Goal: Task Accomplishment & Management: Complete application form

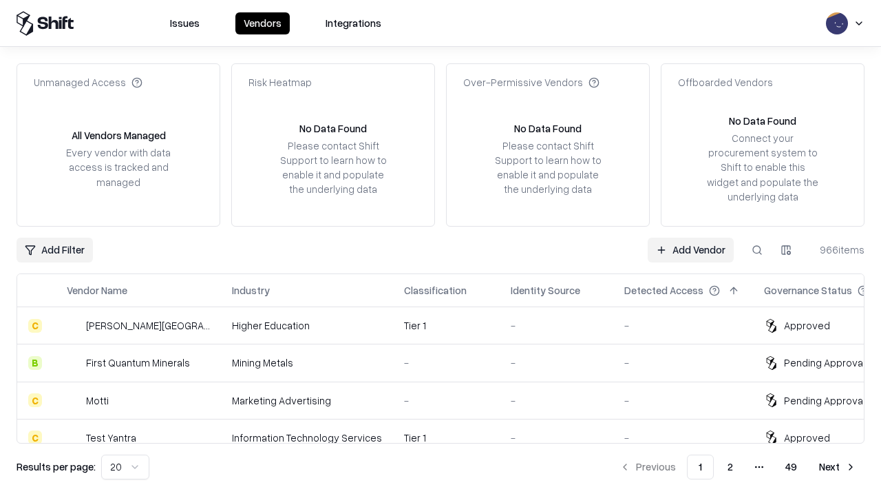
click at [691, 249] on link "Add Vendor" at bounding box center [691, 250] width 86 height 25
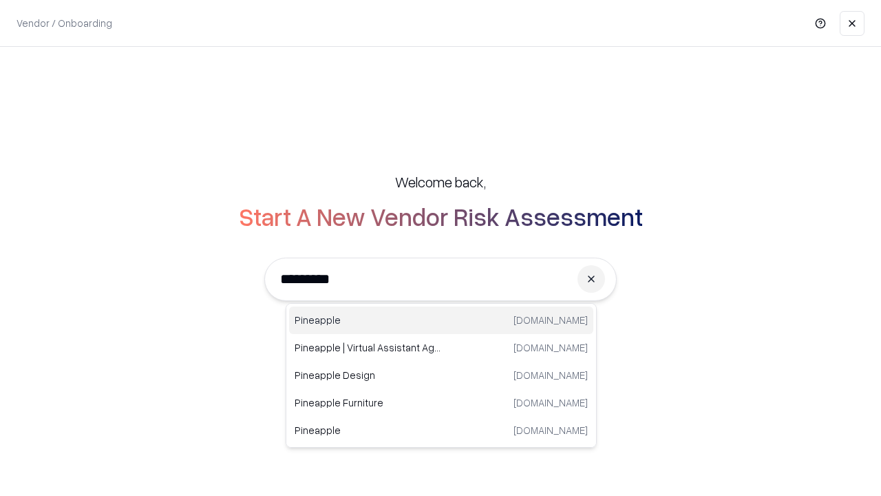
click at [441, 320] on div "Pineapple [DOMAIN_NAME]" at bounding box center [441, 320] width 304 height 28
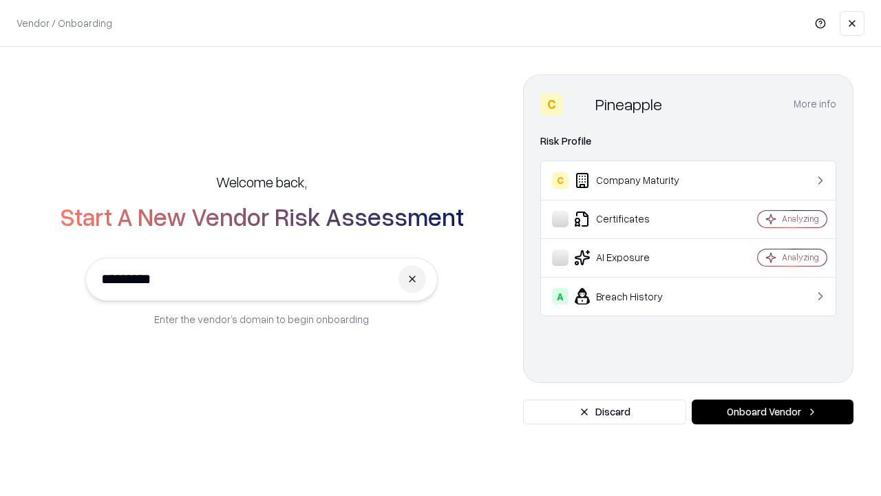
type input "*********"
click at [773, 412] on button "Onboard Vendor" at bounding box center [773, 411] width 162 height 25
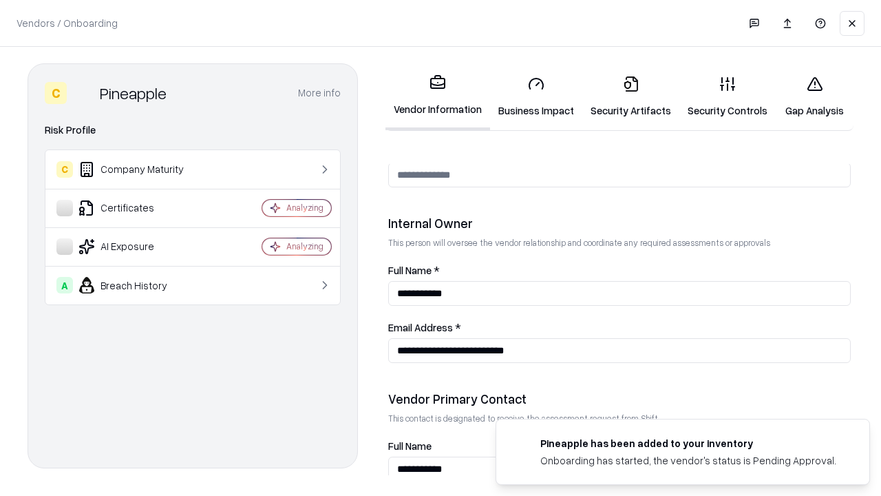
scroll to position [713, 0]
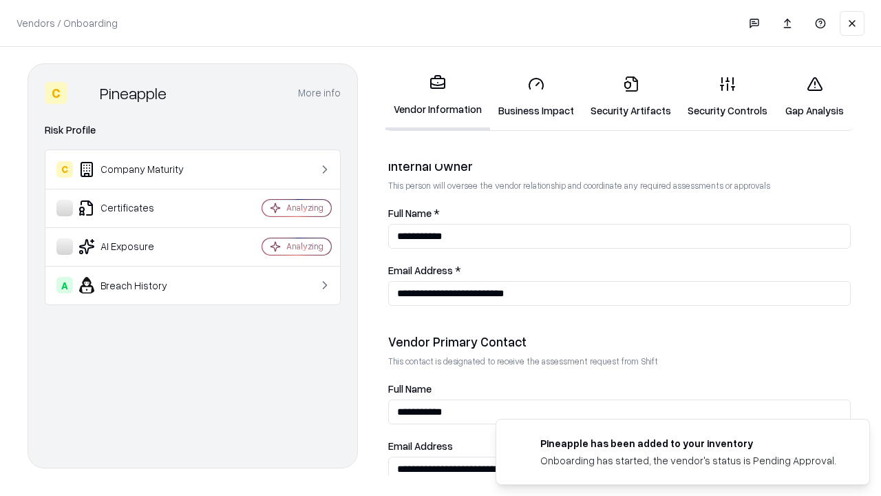
click at [536, 96] on link "Business Impact" at bounding box center [536, 97] width 92 height 64
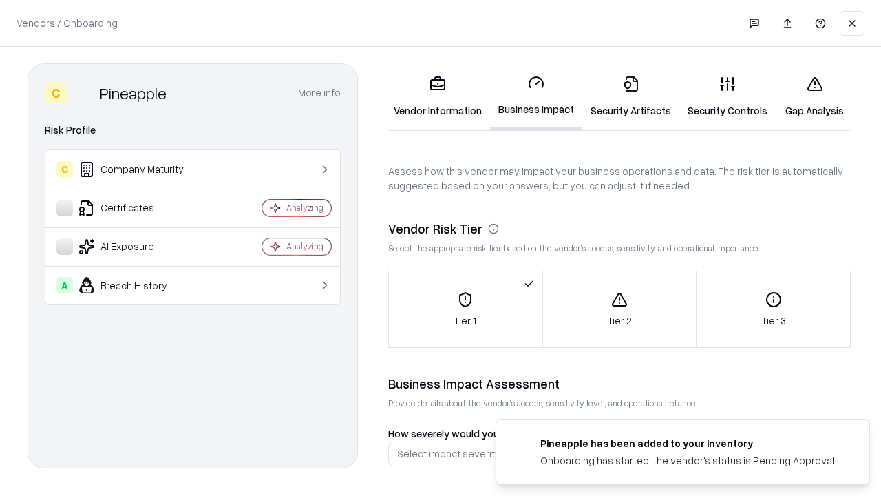
click at [631, 96] on link "Security Artifacts" at bounding box center [630, 97] width 97 height 64
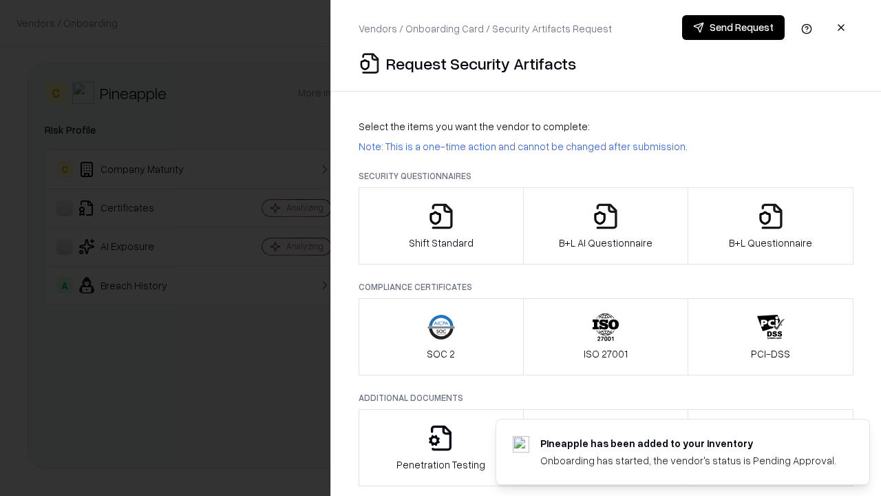
click at [441, 226] on icon "button" at bounding box center [442, 216] width 28 height 28
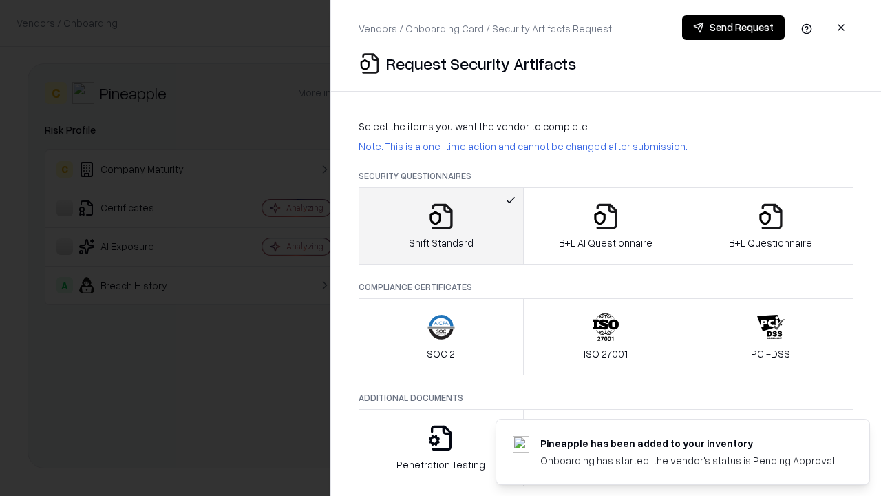
click at [733, 28] on button "Send Request" at bounding box center [733, 27] width 103 height 25
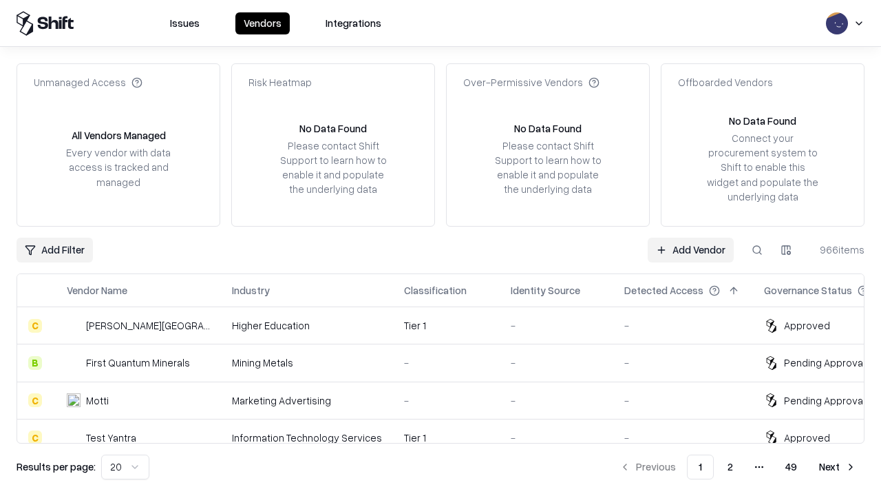
click at [757, 249] on button at bounding box center [757, 250] width 25 height 25
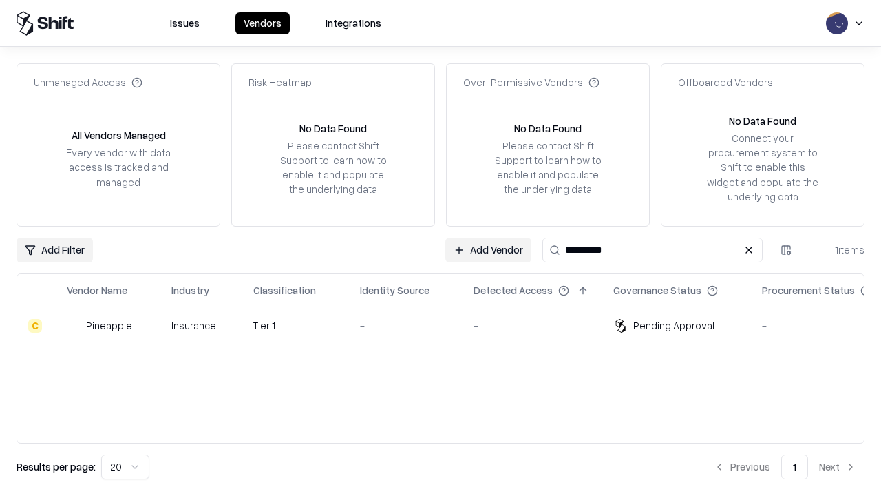
type input "*********"
click at [449, 325] on div "-" at bounding box center [406, 325] width 92 height 14
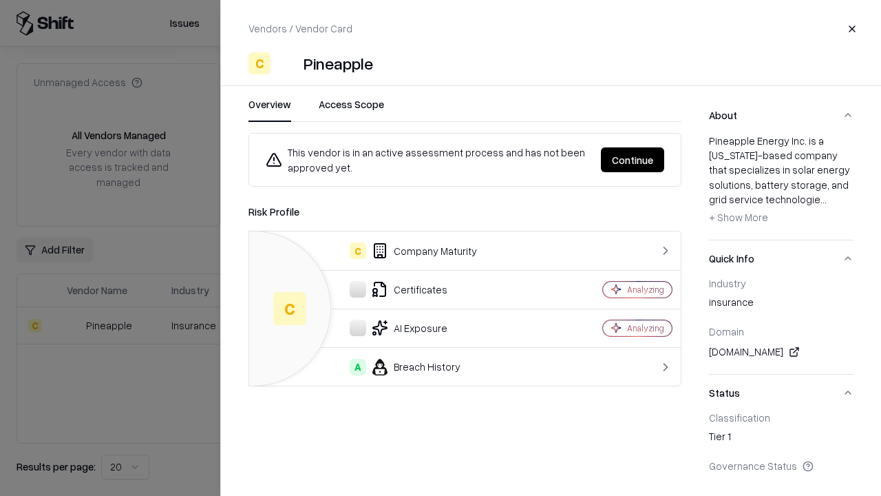
click at [633, 160] on button "Continue" at bounding box center [632, 159] width 63 height 25
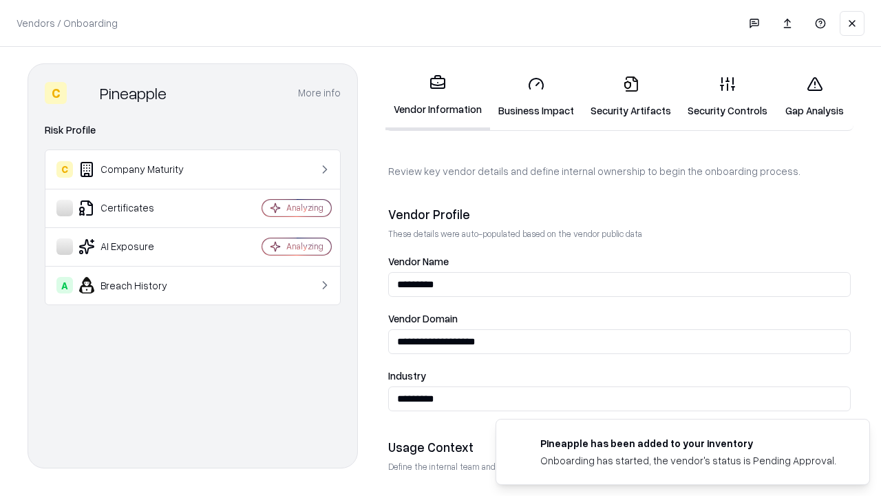
click at [631, 96] on link "Security Artifacts" at bounding box center [630, 97] width 97 height 64
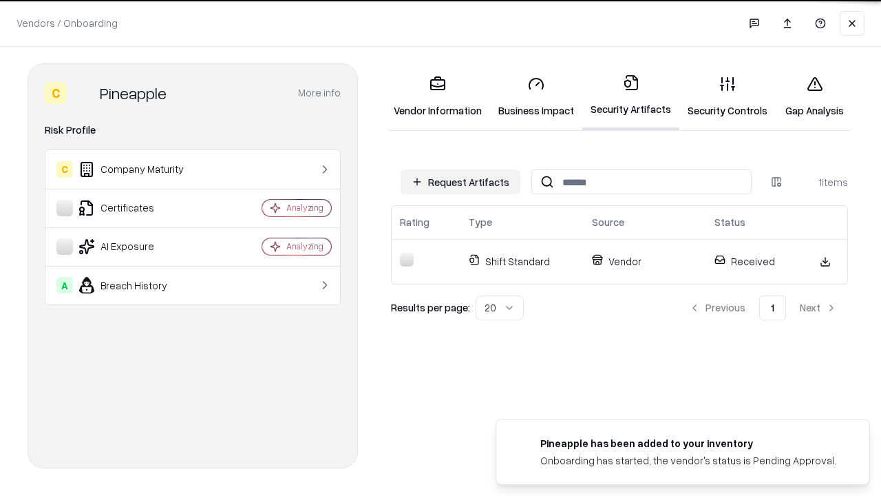
click at [815, 96] on link "Gap Analysis" at bounding box center [815, 97] width 78 height 64
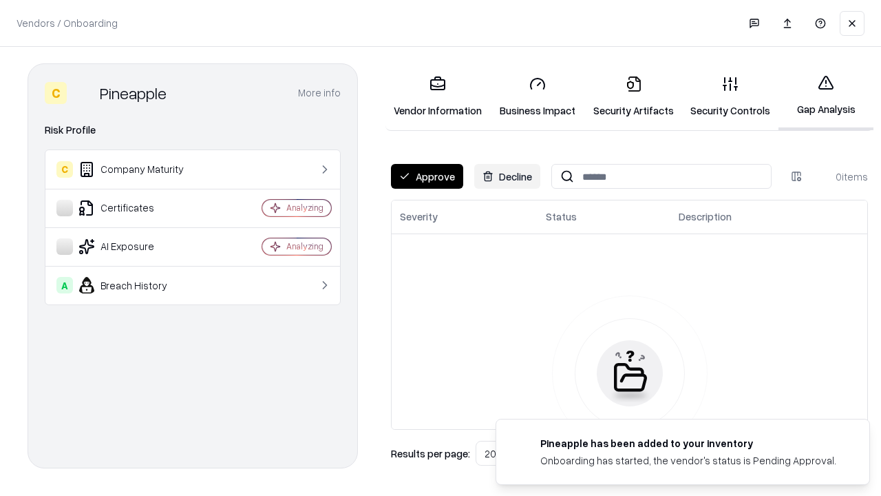
click at [427, 176] on button "Approve" at bounding box center [427, 176] width 72 height 25
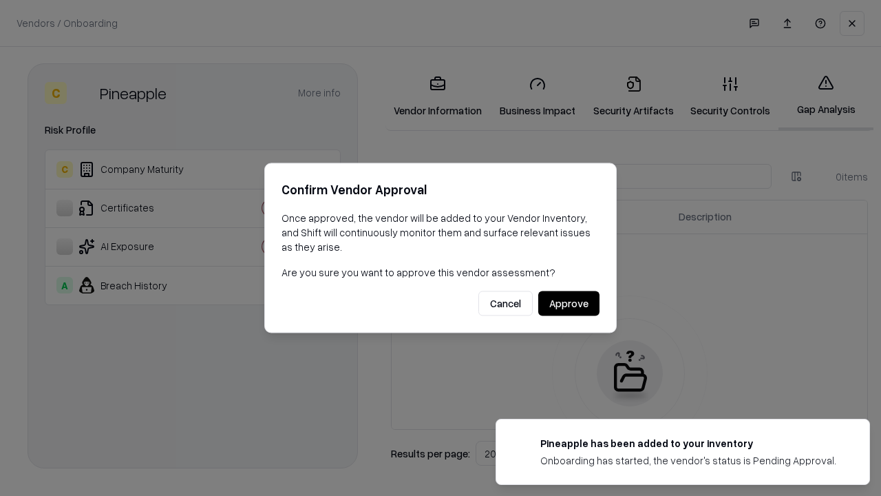
click at [569, 303] on button "Approve" at bounding box center [568, 303] width 61 height 25
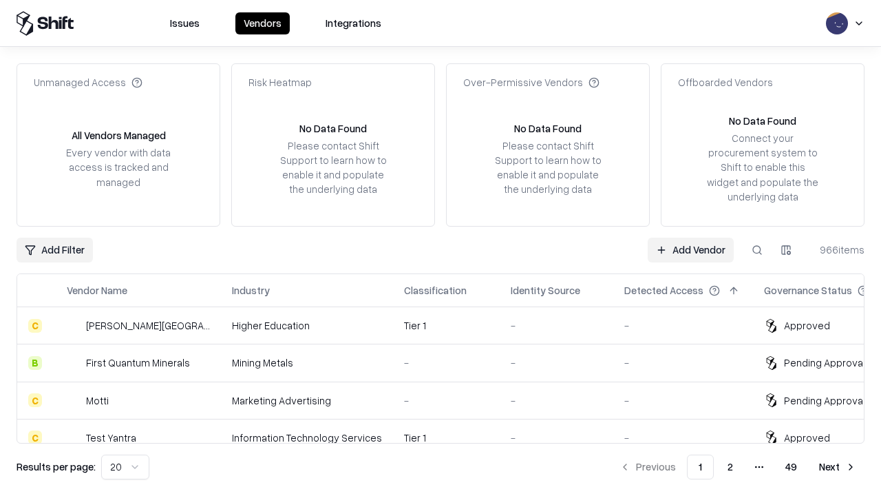
type input "*********"
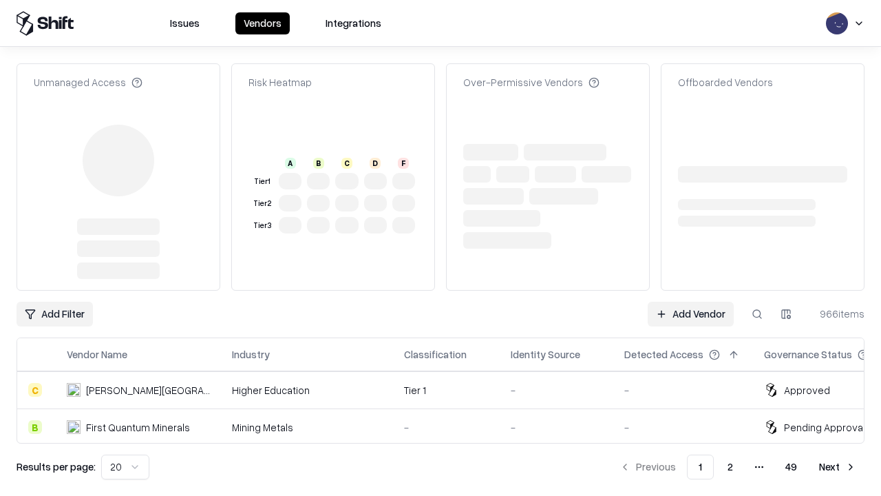
click at [691, 302] on link "Add Vendor" at bounding box center [691, 314] width 86 height 25
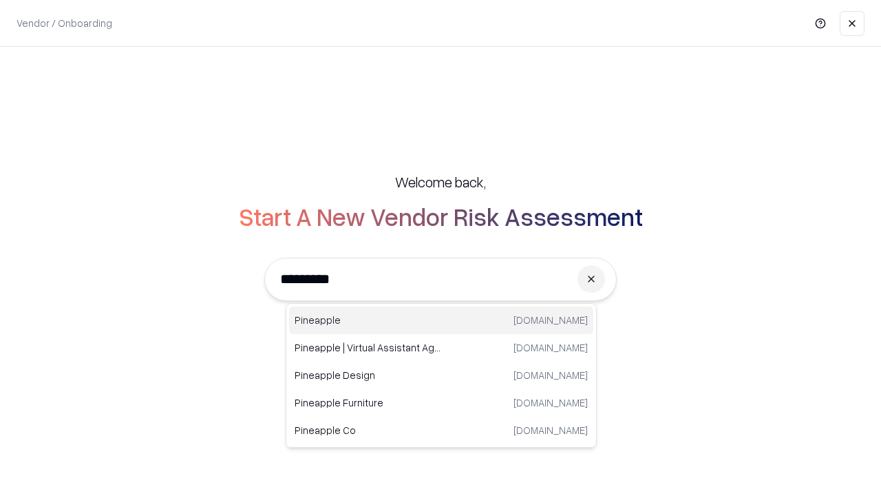
click at [441, 320] on div "Pineapple [DOMAIN_NAME]" at bounding box center [441, 320] width 304 height 28
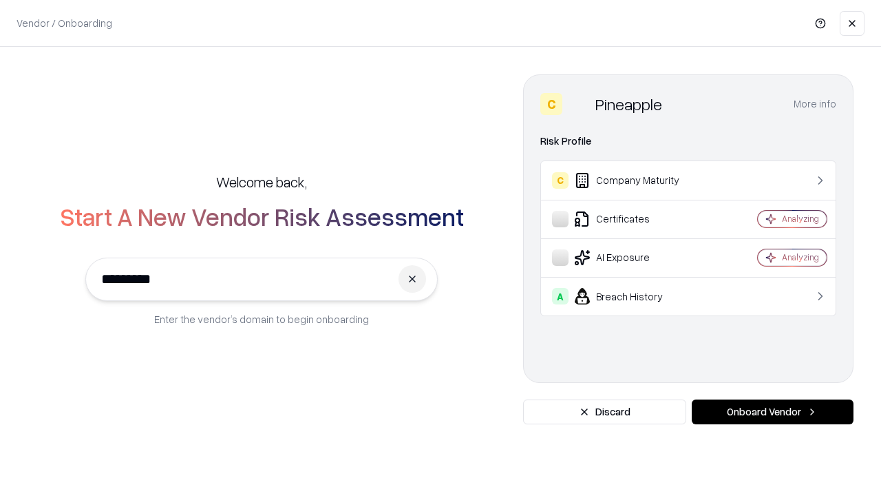
type input "*********"
click at [773, 412] on button "Onboard Vendor" at bounding box center [773, 411] width 162 height 25
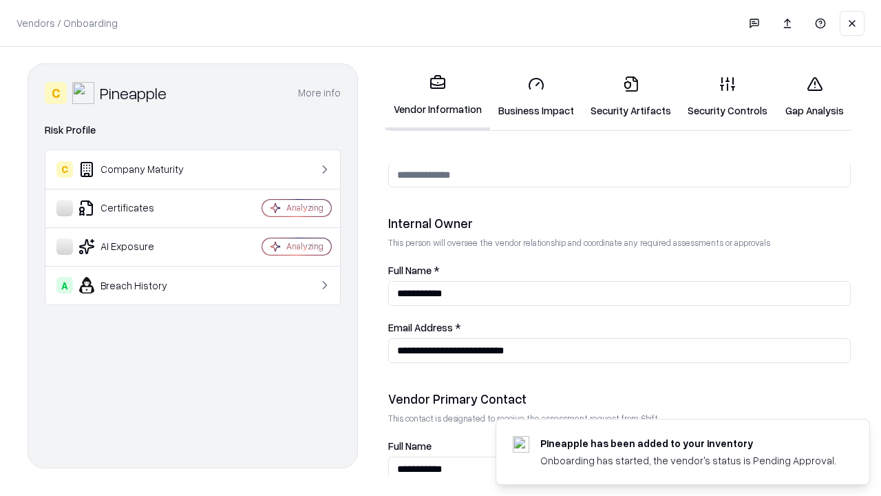
scroll to position [713, 0]
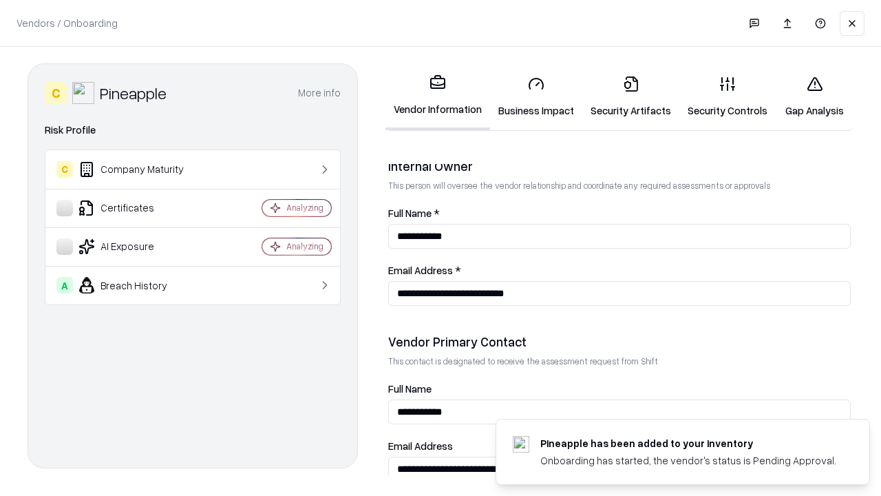
click at [815, 96] on link "Gap Analysis" at bounding box center [815, 97] width 78 height 64
